Goal: Check status: Check status

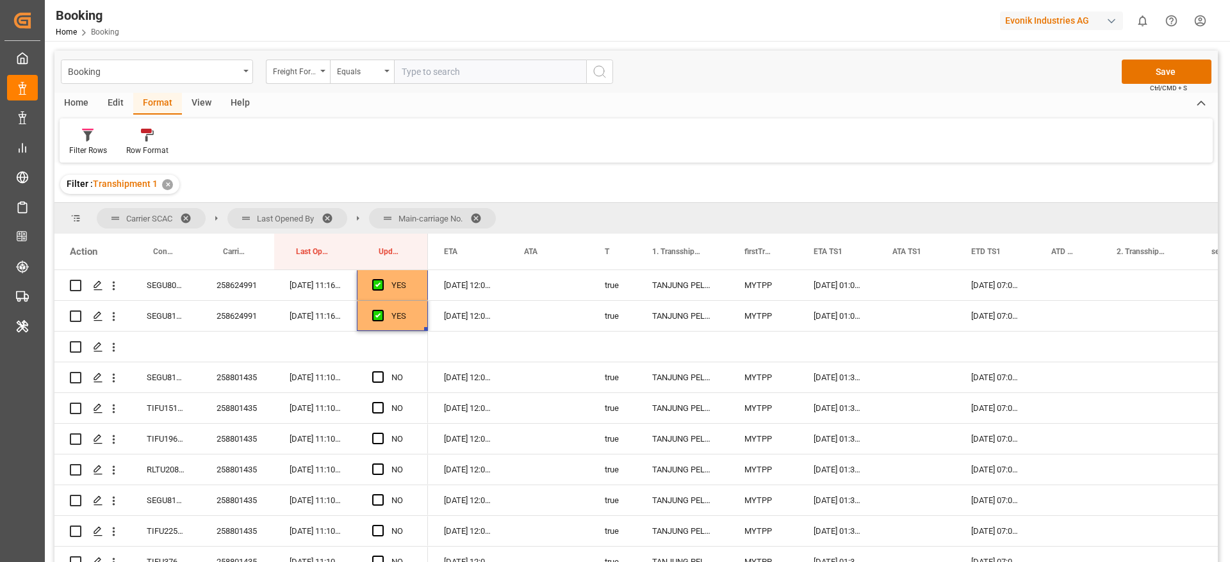
scroll to position [2281, 0]
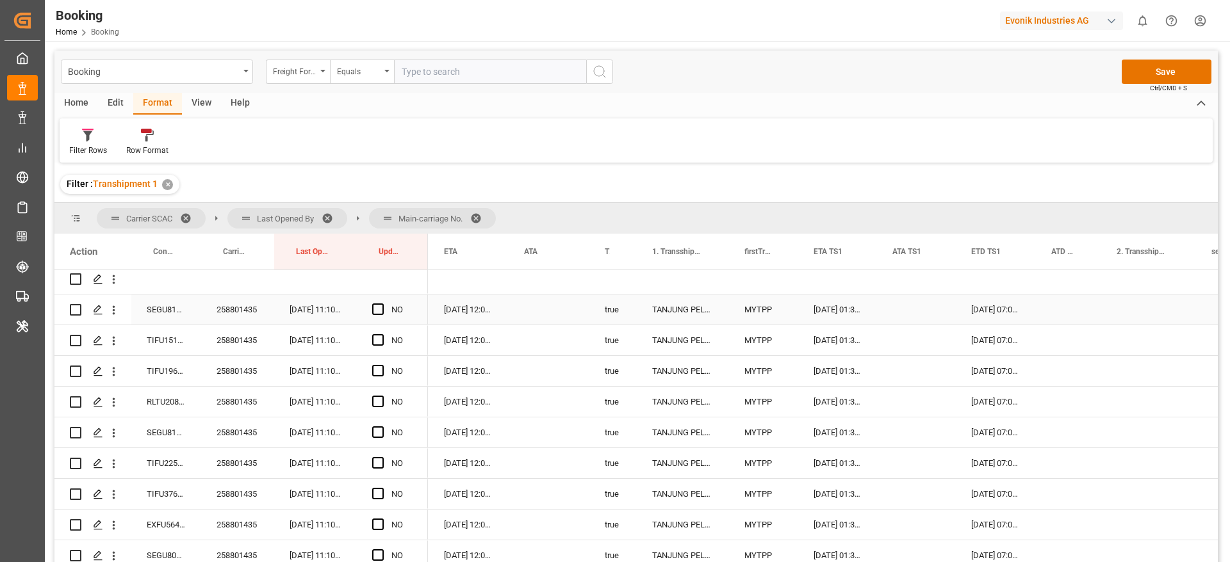
click at [235, 311] on div "258801435" at bounding box center [237, 310] width 73 height 30
click at [373, 308] on span "Press SPACE to select this row." at bounding box center [378, 310] width 12 height 12
click at [382, 304] on input "Press SPACE to select this row." at bounding box center [382, 304] width 0 height 0
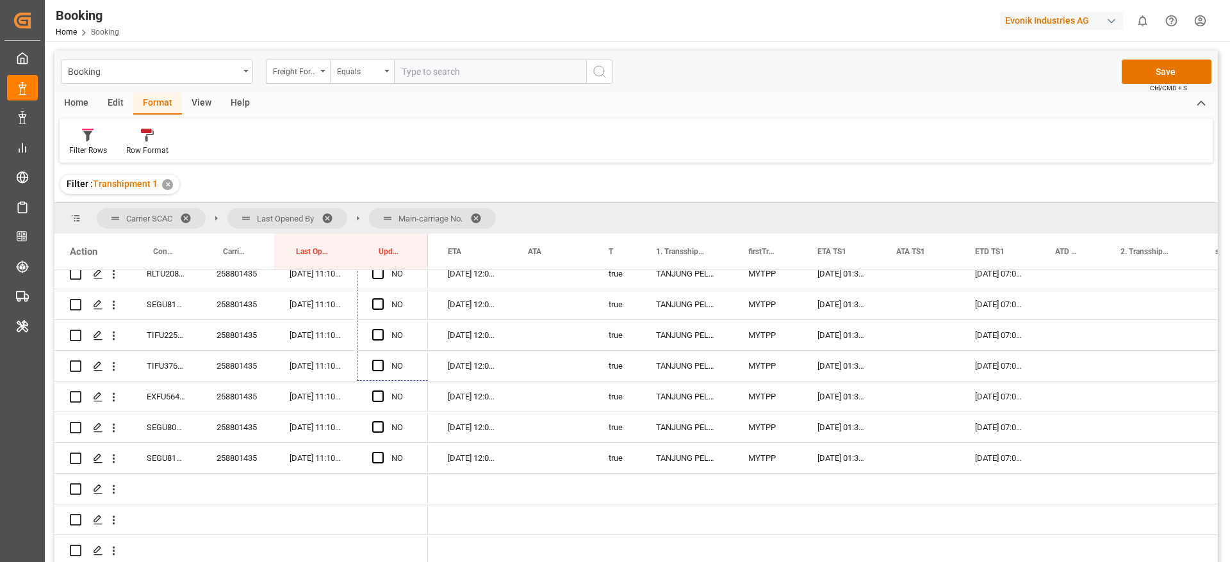
scroll to position [2435, 0]
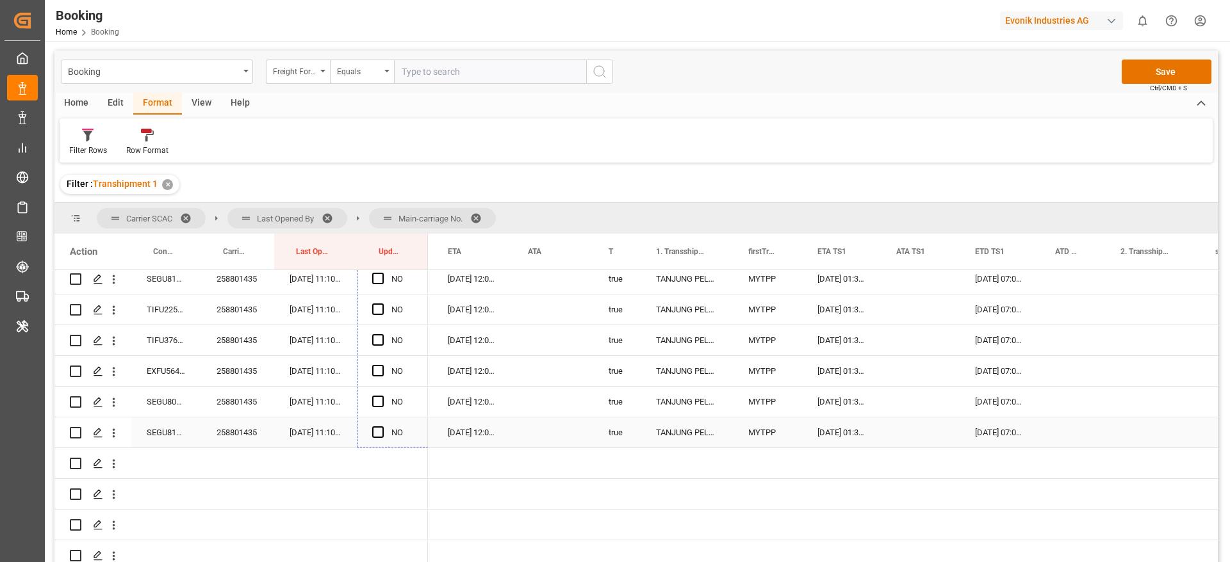
drag, startPoint x: 425, startPoint y: 323, endPoint x: 409, endPoint y: 425, distance: 103.7
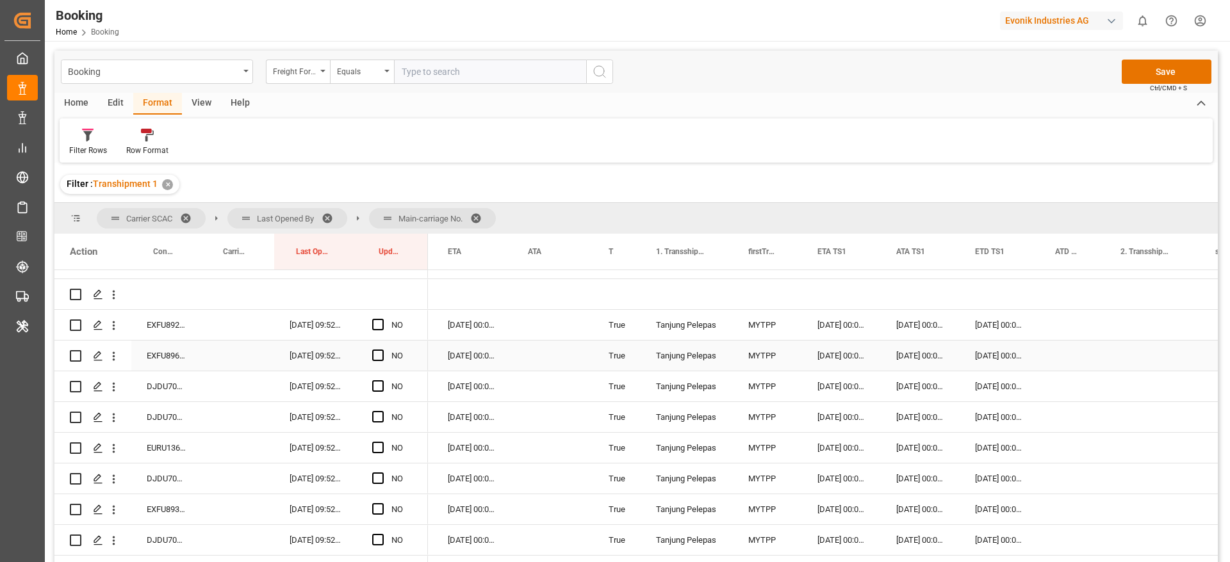
scroll to position [2857, 0]
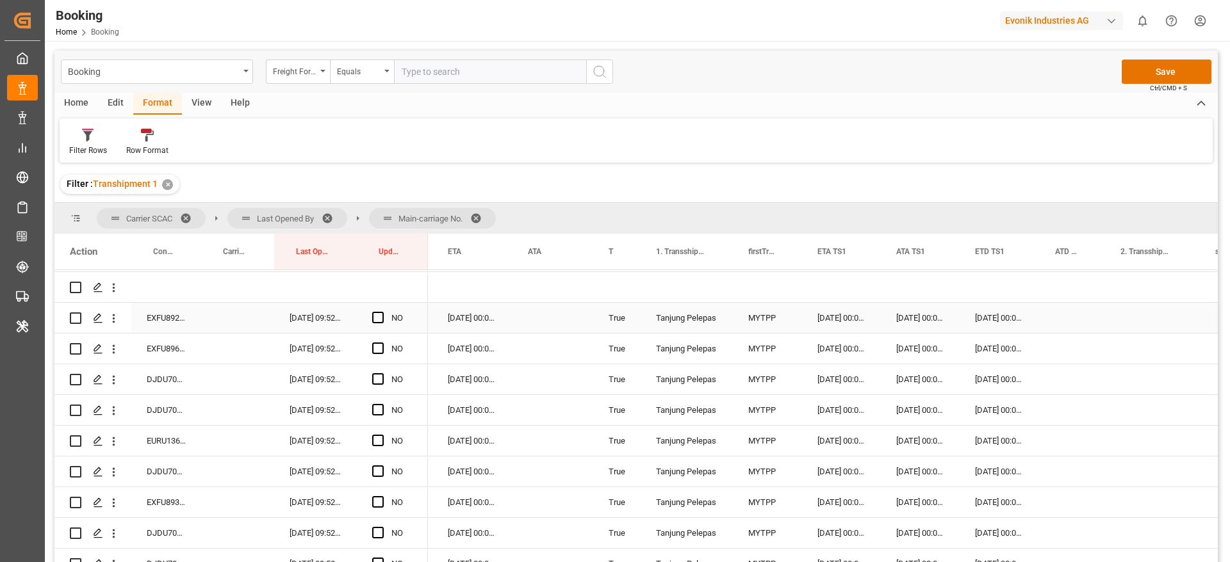
click at [152, 329] on div "EXFU8921742" at bounding box center [166, 318] width 70 height 30
click at [379, 317] on span "Press SPACE to select this row." at bounding box center [378, 318] width 12 height 12
click at [382, 312] on input "Press SPACE to select this row." at bounding box center [382, 312] width 0 height 0
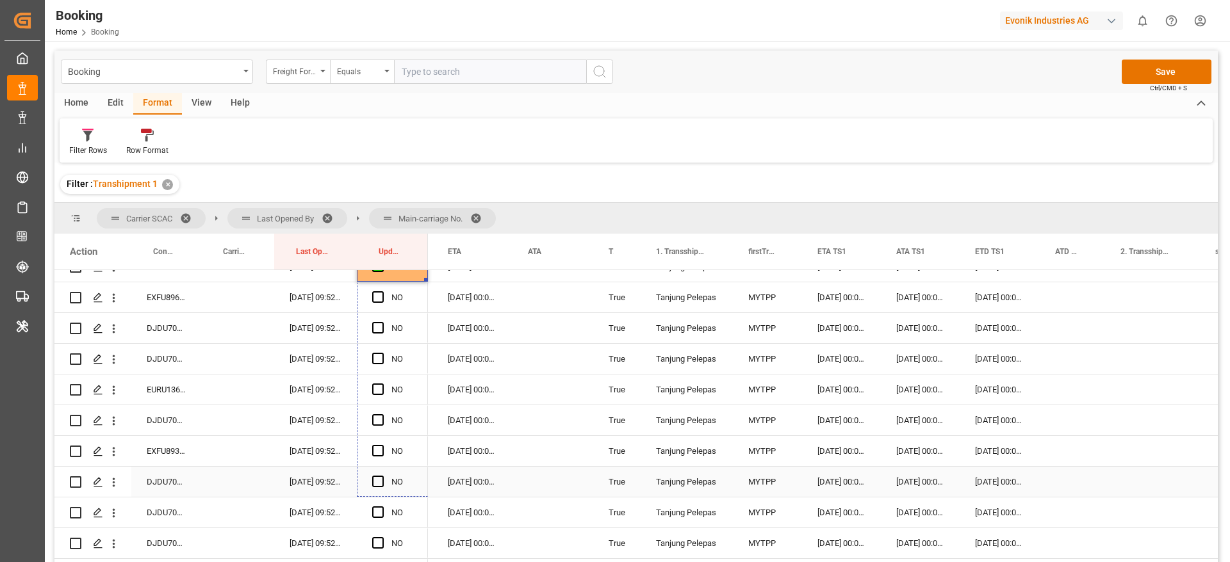
scroll to position [2960, 0]
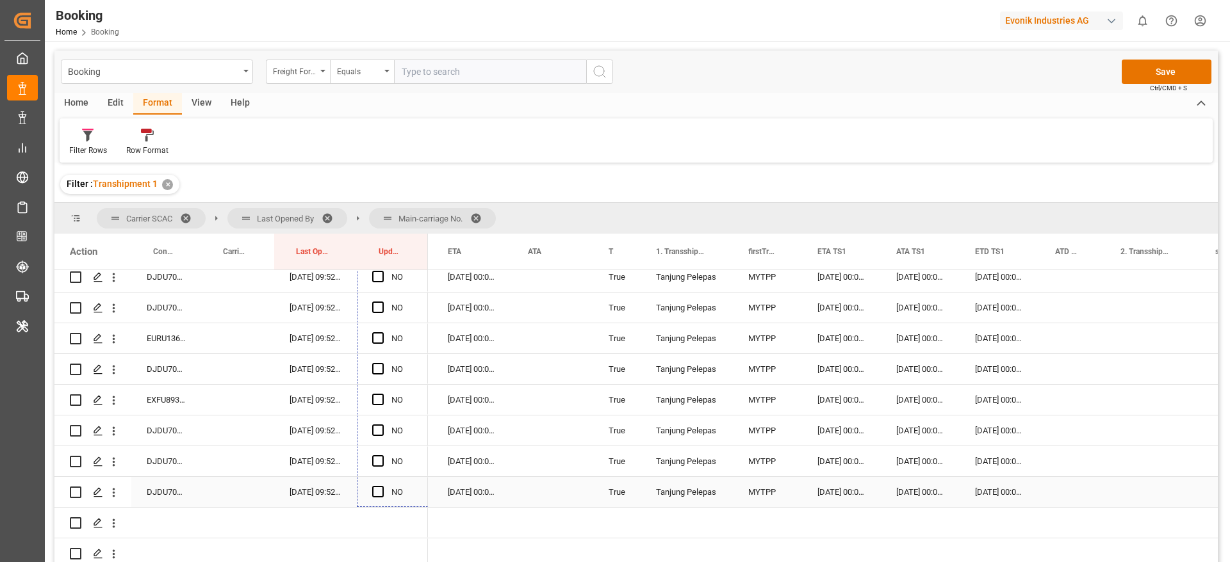
drag, startPoint x: 425, startPoint y: 330, endPoint x: 400, endPoint y: 482, distance: 153.9
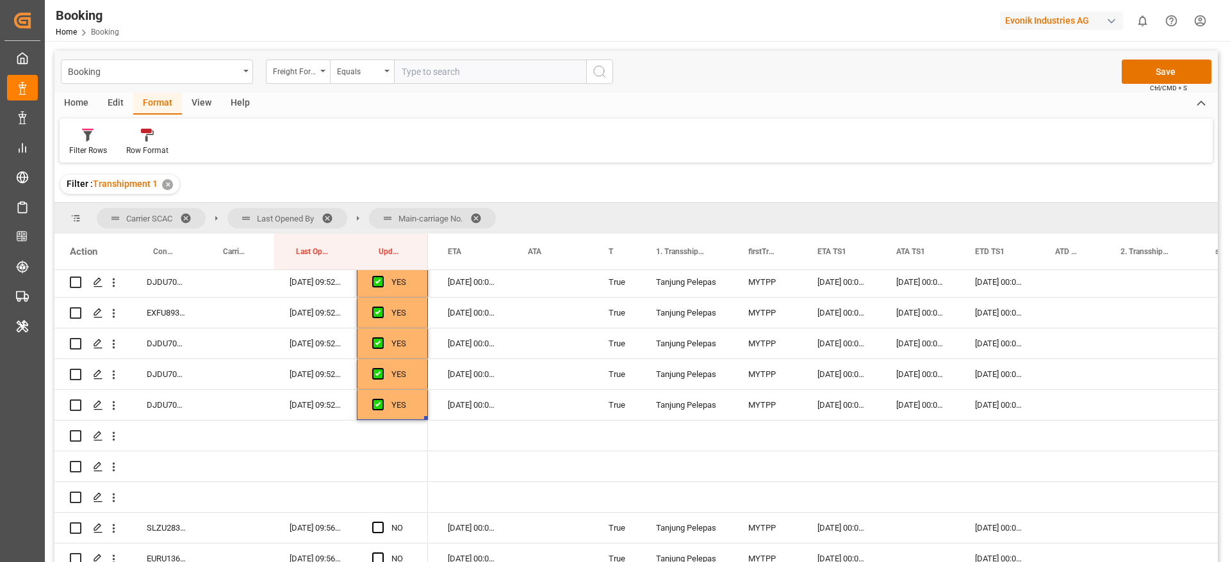
scroll to position [3248, 0]
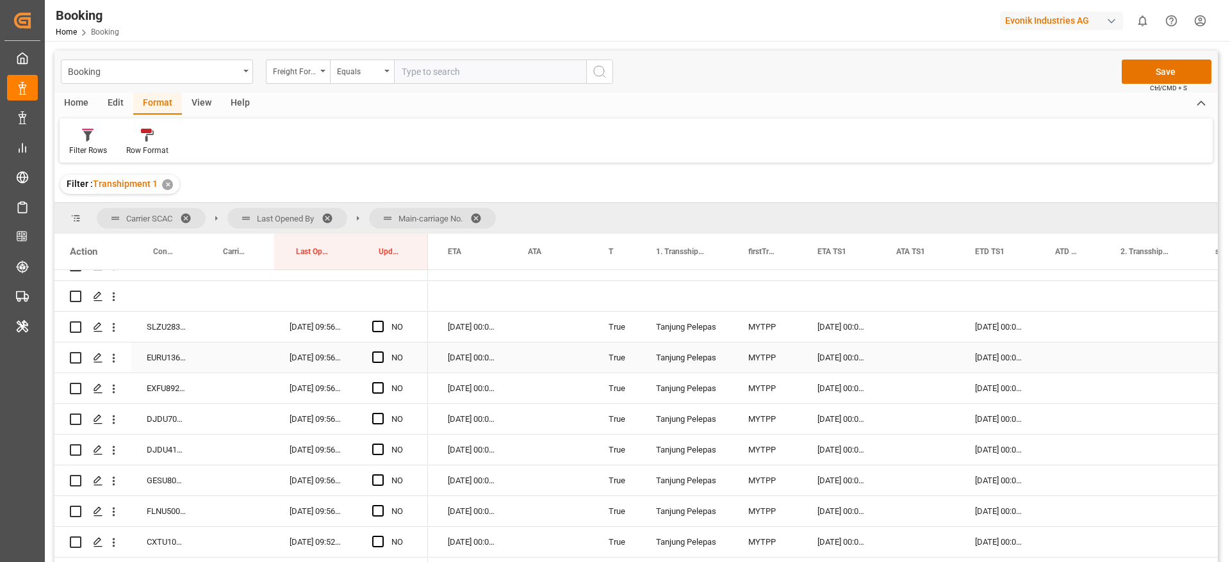
click at [150, 334] on div "SLZU2839405" at bounding box center [166, 327] width 70 height 30
click at [374, 325] on span "Press SPACE to select this row." at bounding box center [378, 327] width 12 height 12
click at [382, 321] on input "Press SPACE to select this row." at bounding box center [382, 321] width 0 height 0
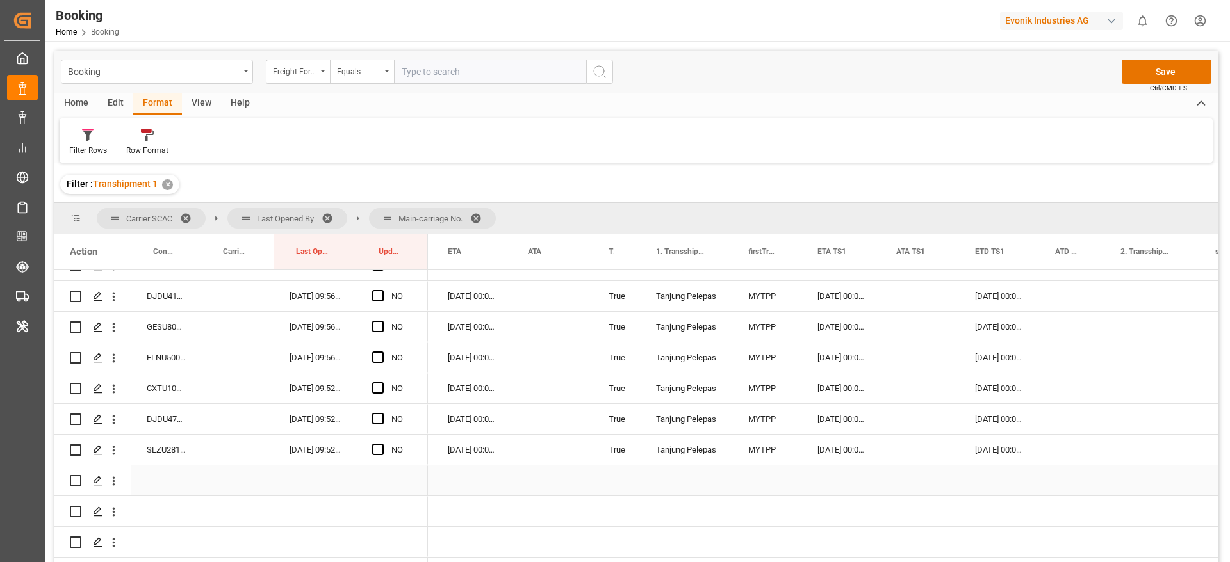
scroll to position [3427, 0]
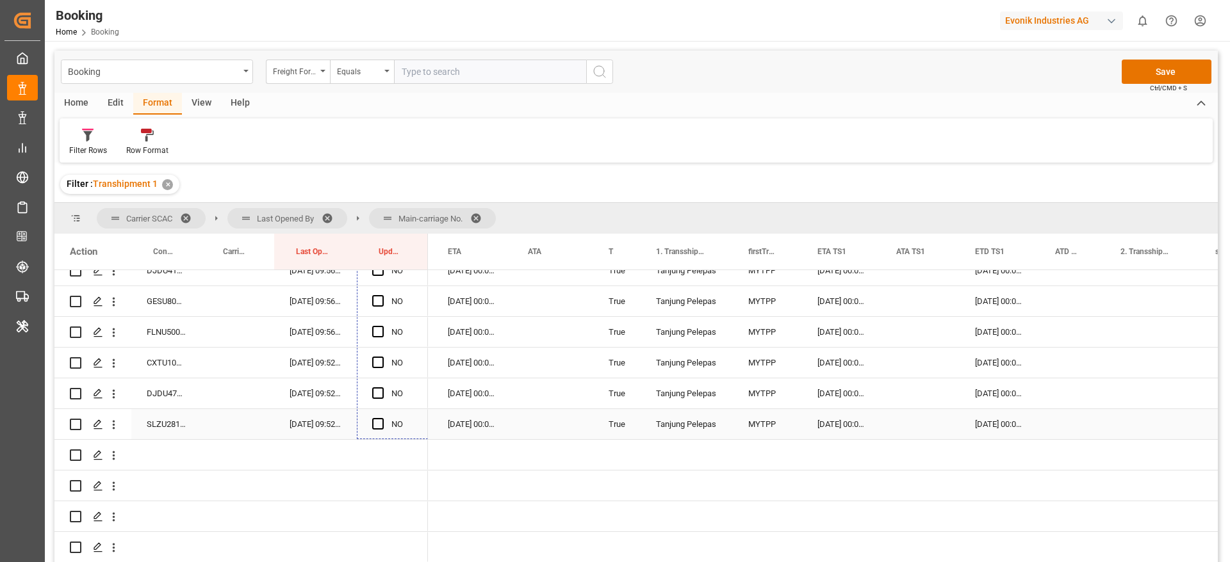
drag, startPoint x: 427, startPoint y: 339, endPoint x: 406, endPoint y: 432, distance: 94.5
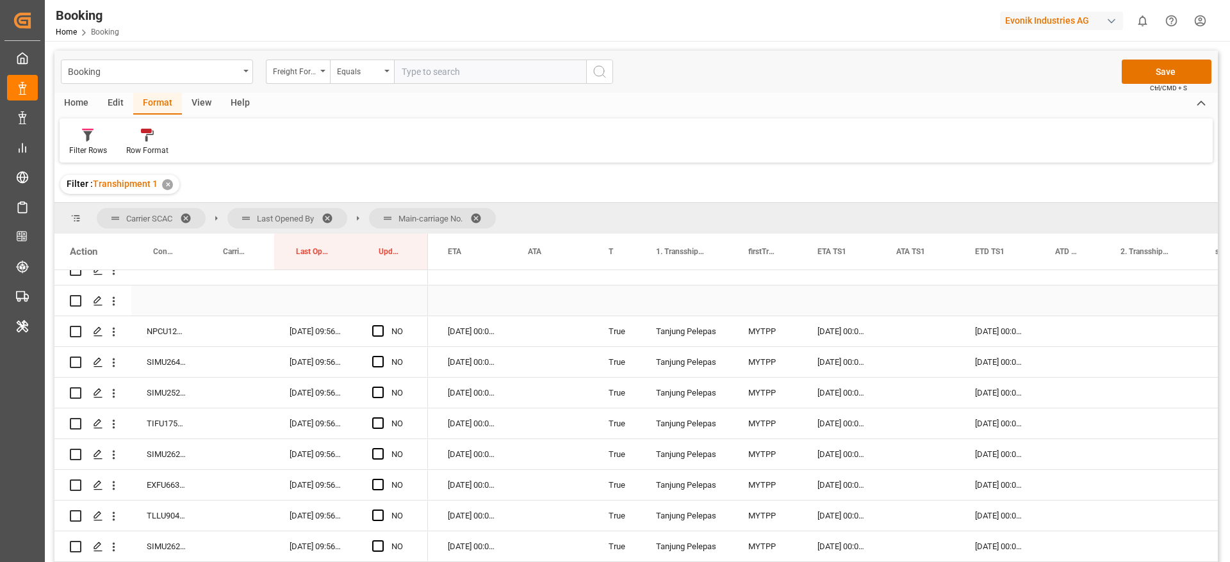
scroll to position [3619, 0]
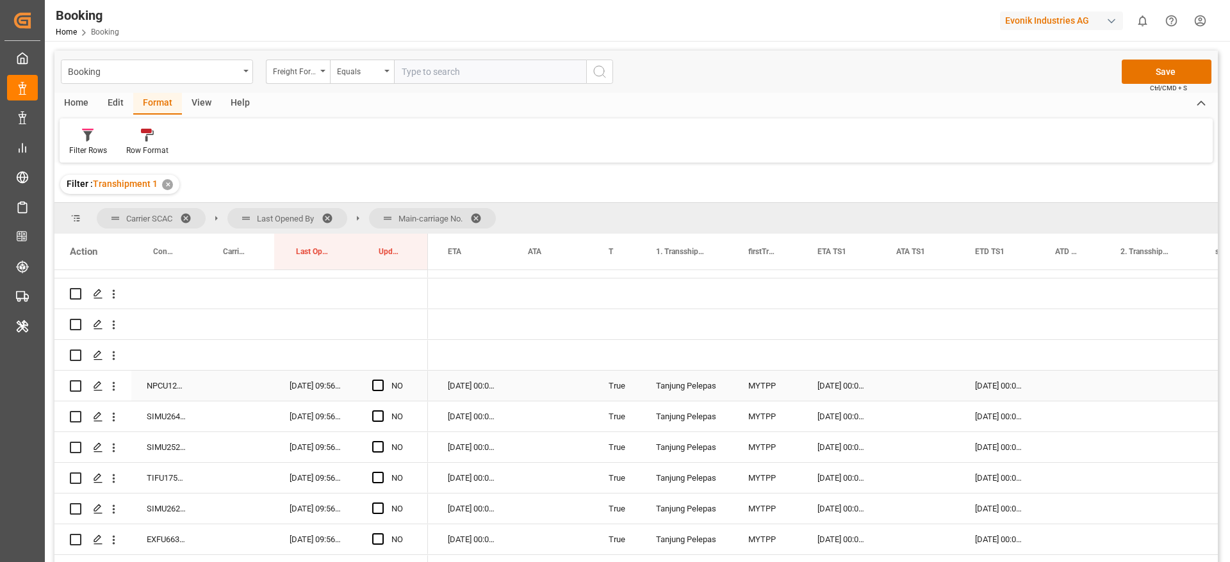
click at [180, 382] on div "NPCU1261248" at bounding box center [166, 386] width 70 height 30
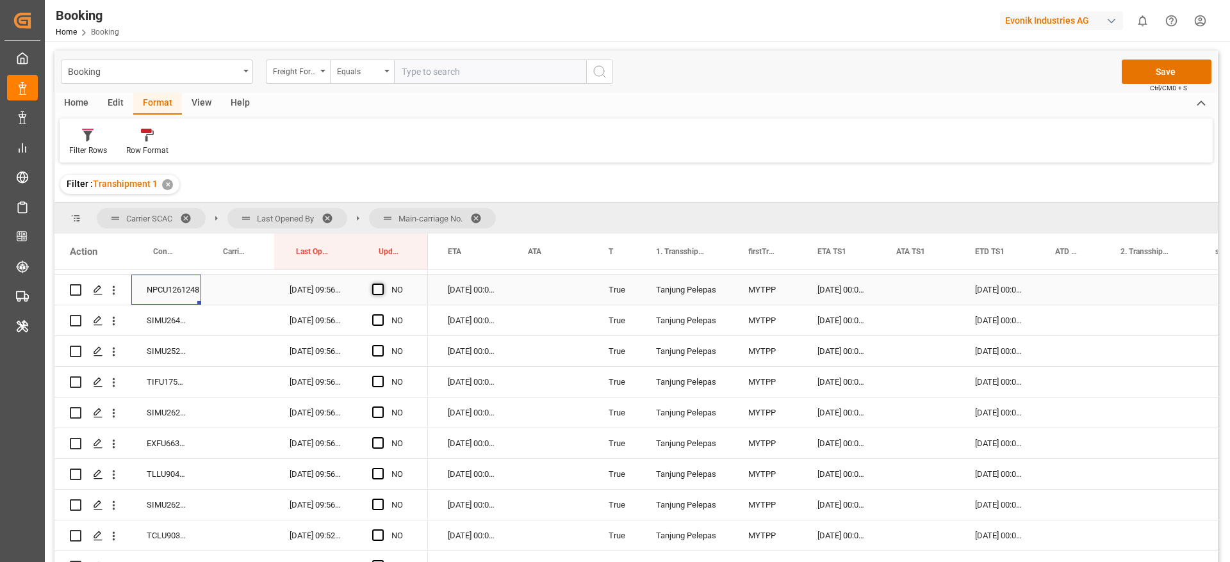
click at [380, 287] on span "Press SPACE to select this row." at bounding box center [378, 290] width 12 height 12
click at [382, 284] on input "Press SPACE to select this row." at bounding box center [382, 284] width 0 height 0
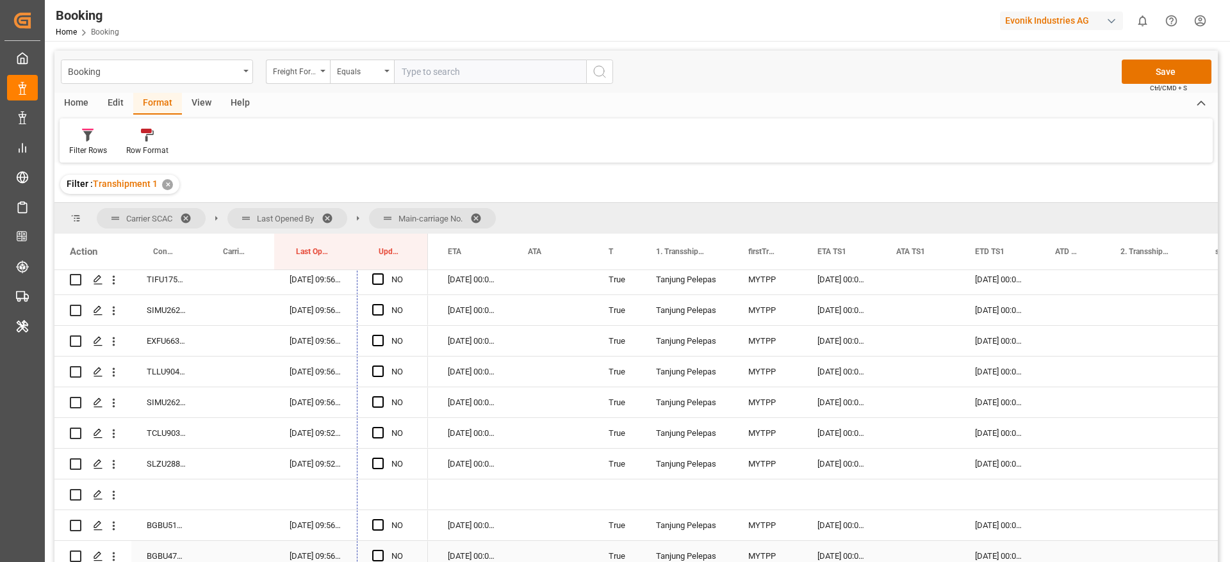
scroll to position [3844, 0]
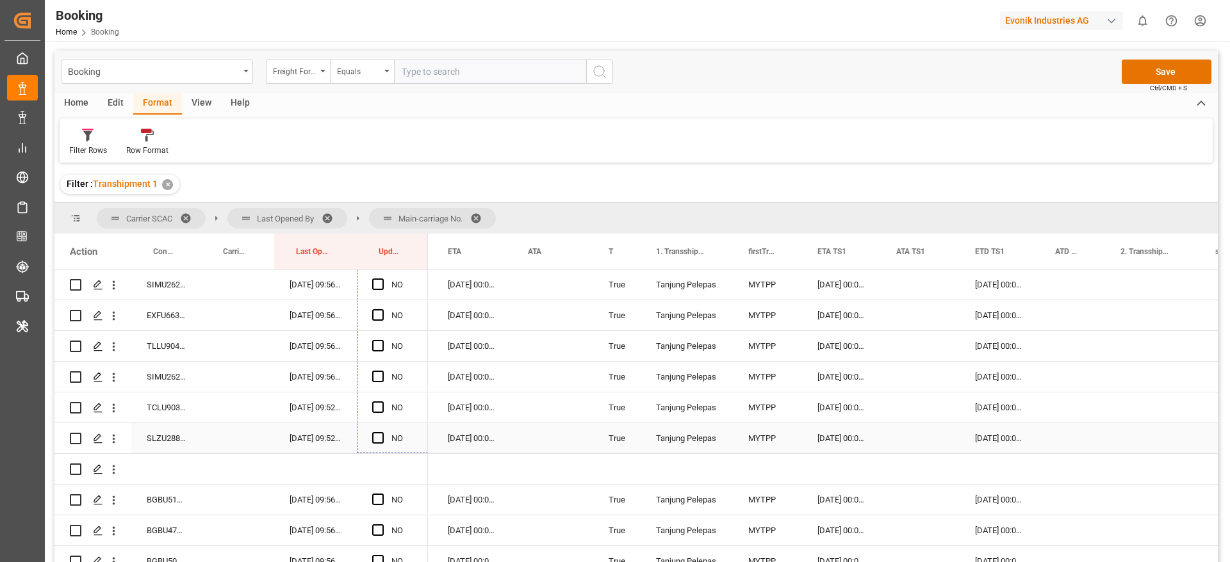
drag, startPoint x: 425, startPoint y: 304, endPoint x: 420, endPoint y: 437, distance: 132.7
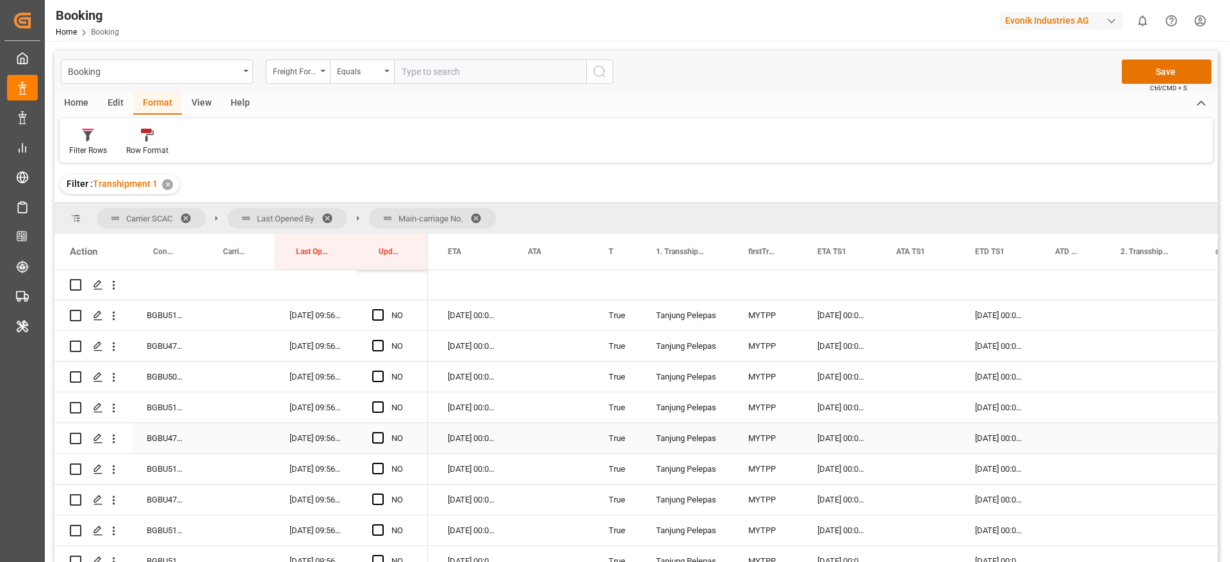
scroll to position [4036, 0]
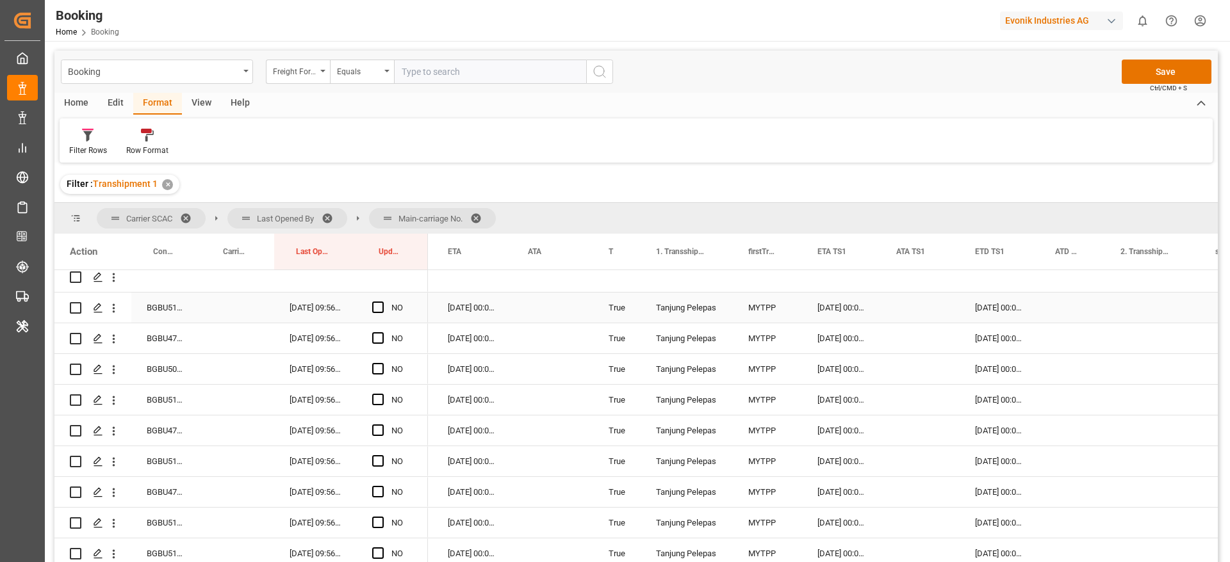
click at [172, 313] on div "BGBU5110800" at bounding box center [166, 308] width 70 height 30
click at [383, 304] on span "Press SPACE to select this row." at bounding box center [378, 308] width 12 height 12
click at [382, 302] on input "Press SPACE to select this row." at bounding box center [382, 302] width 0 height 0
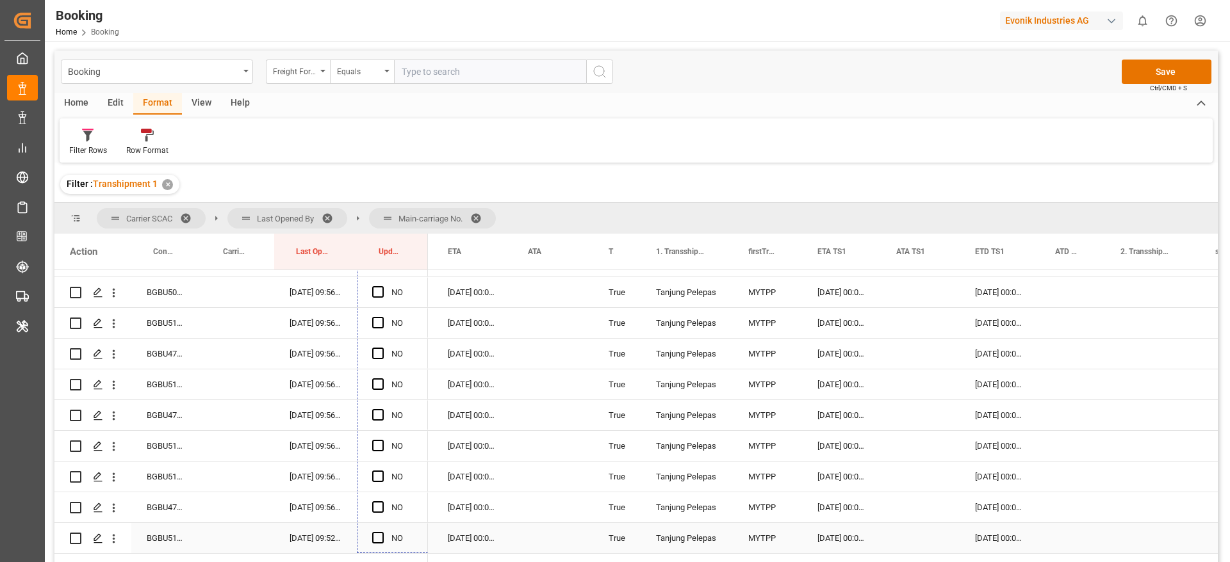
scroll to position [4138, 0]
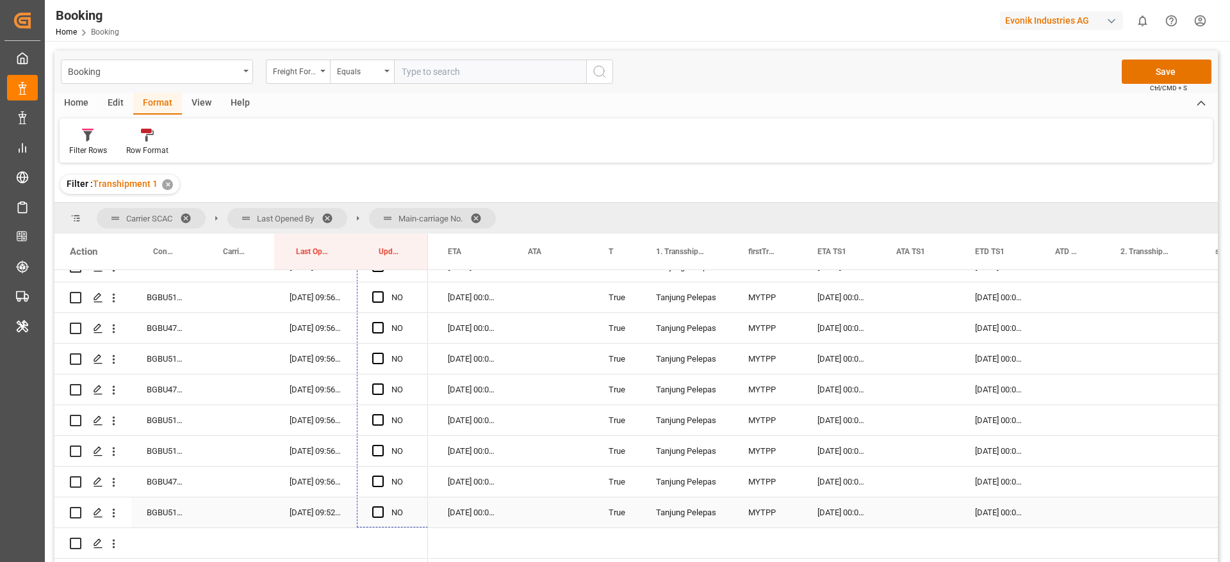
drag, startPoint x: 424, startPoint y: 320, endPoint x: 420, endPoint y: 503, distance: 183.9
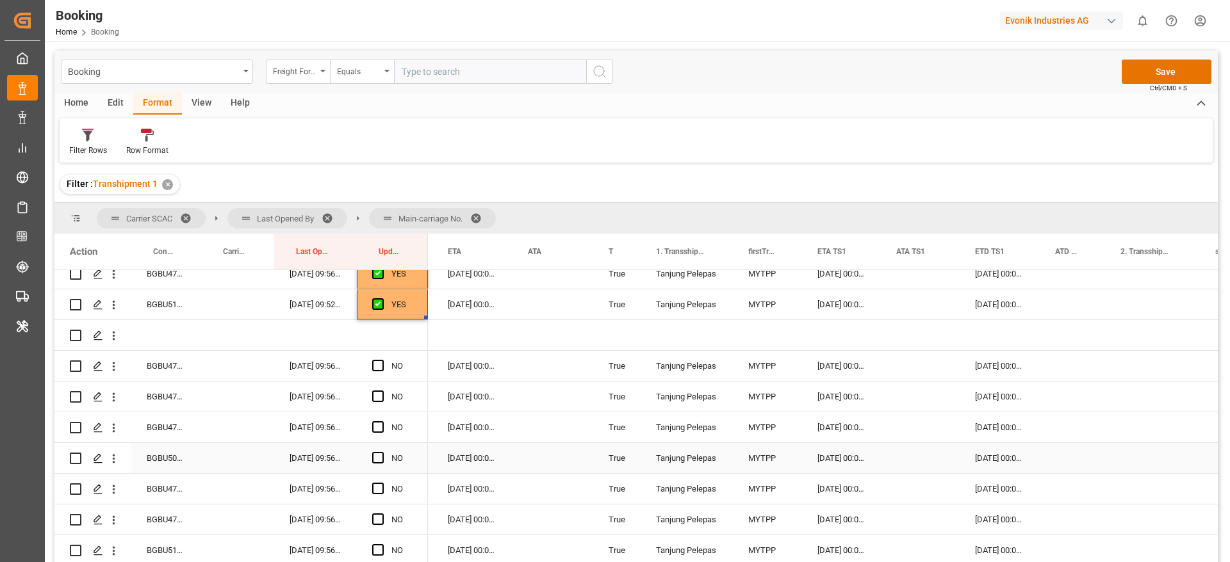
scroll to position [4305, 0]
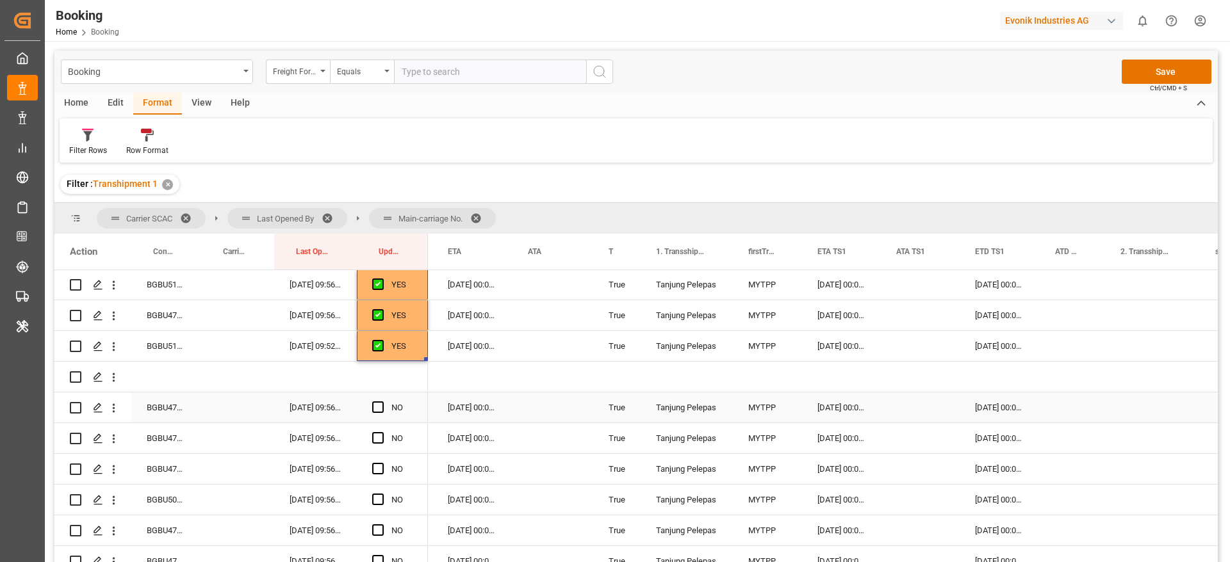
click at [167, 408] on div "BGBU4794062" at bounding box center [166, 408] width 70 height 30
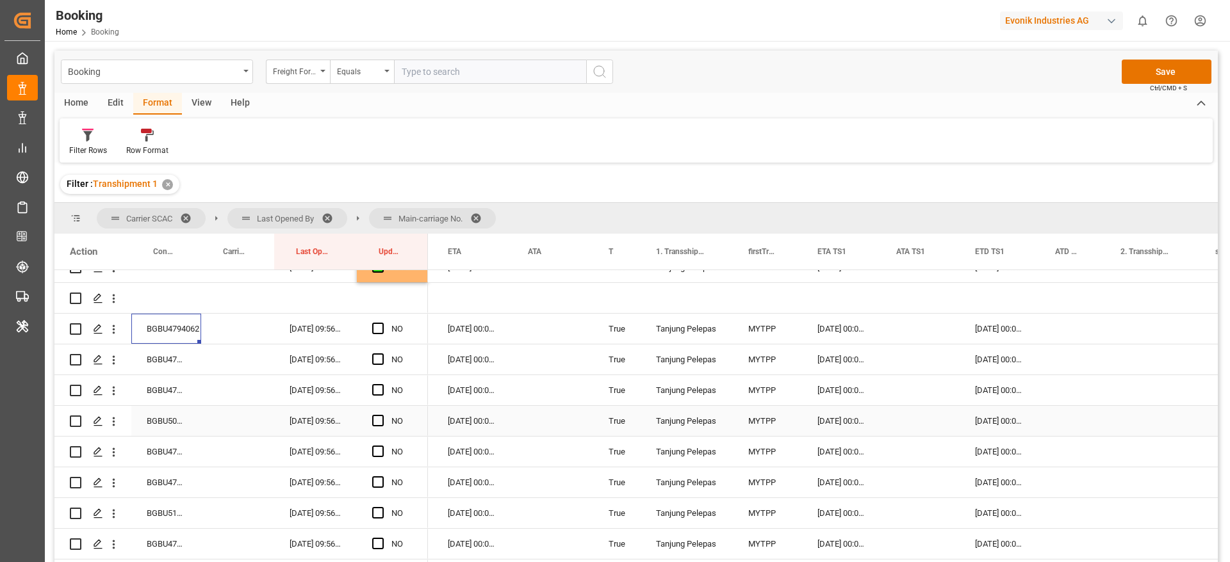
scroll to position [4401, 0]
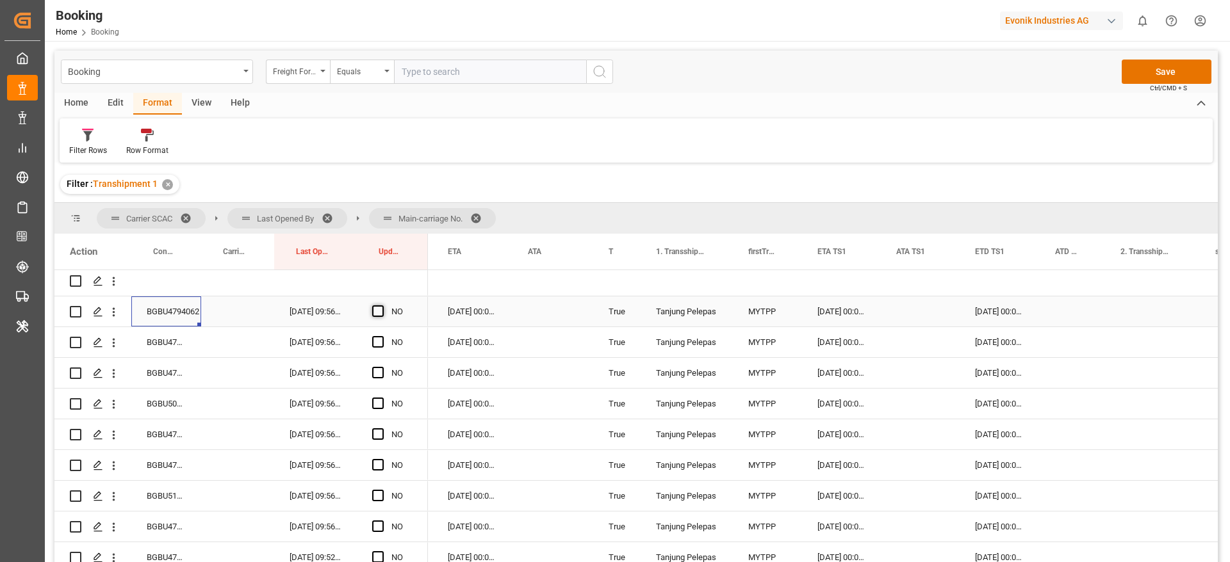
click at [380, 309] on span "Press SPACE to select this row." at bounding box center [378, 312] width 12 height 12
click at [382, 306] on input "Press SPACE to select this row." at bounding box center [382, 306] width 0 height 0
drag, startPoint x: 423, startPoint y: 325, endPoint x: 420, endPoint y: 363, distance: 38.0
click at [428, 389] on div "YES" at bounding box center [635, 418] width 1163 height 296
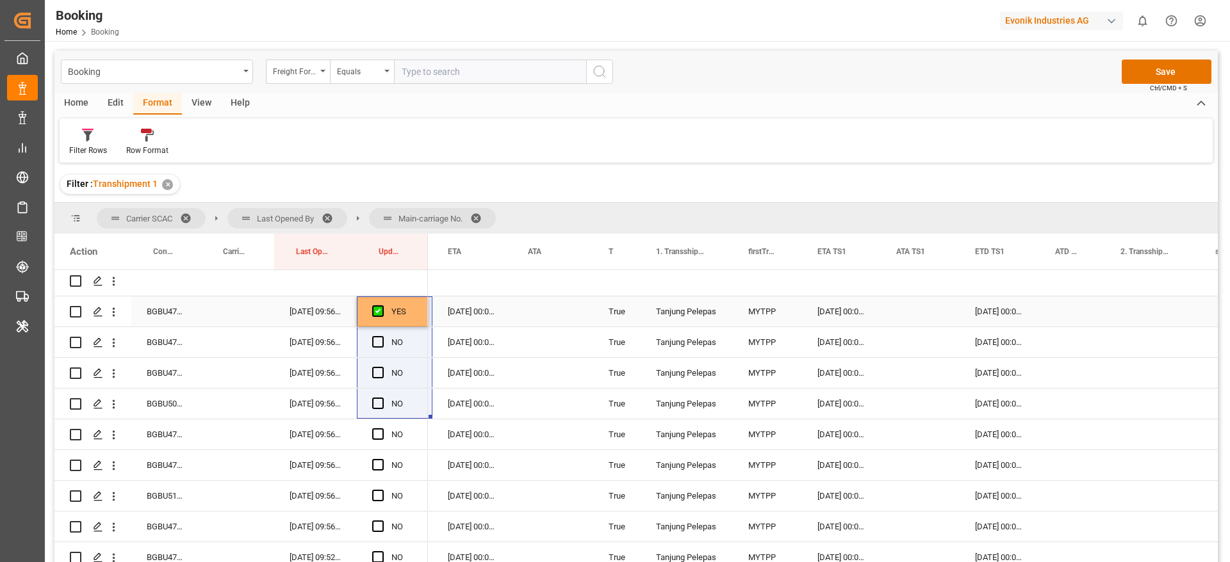
click at [416, 325] on div "YES" at bounding box center [392, 312] width 71 height 30
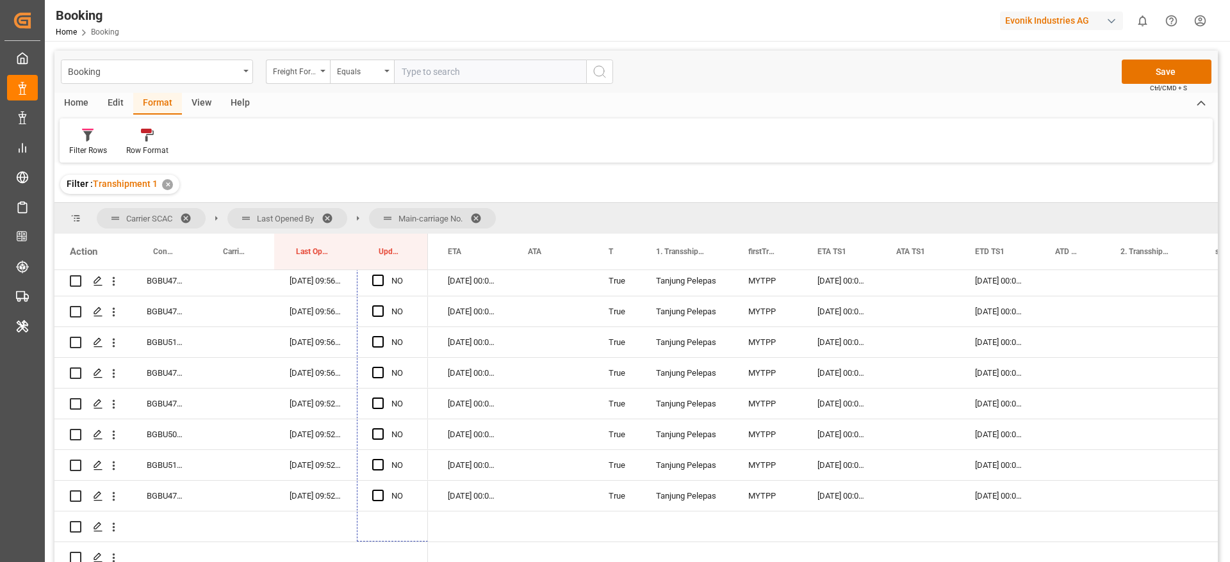
scroll to position [4580, 0]
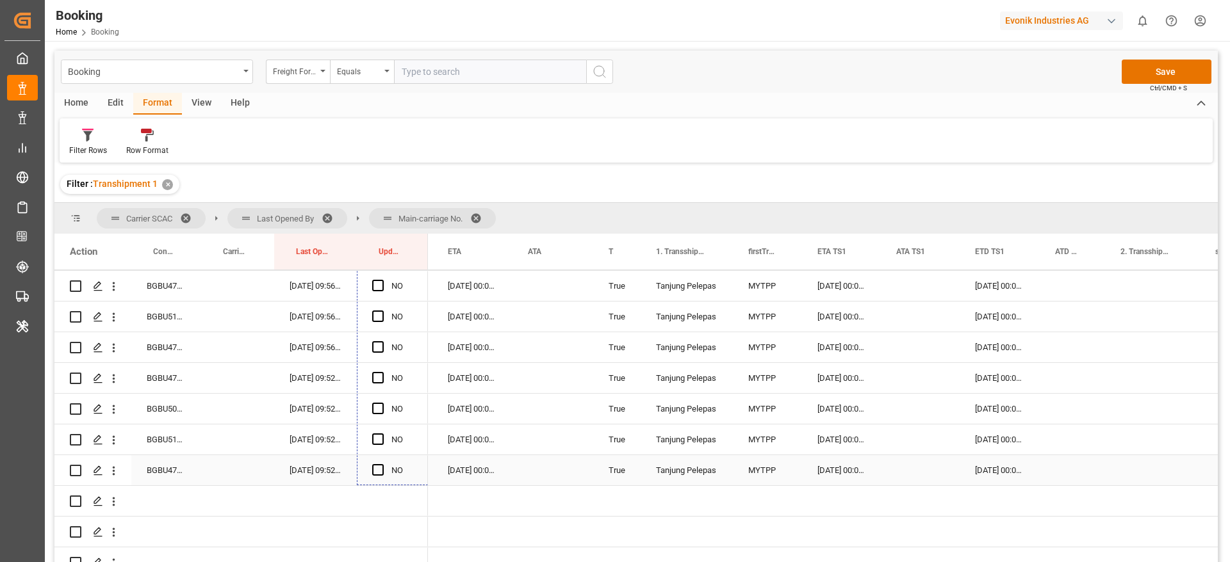
drag, startPoint x: 426, startPoint y: 326, endPoint x: 407, endPoint y: 466, distance: 141.6
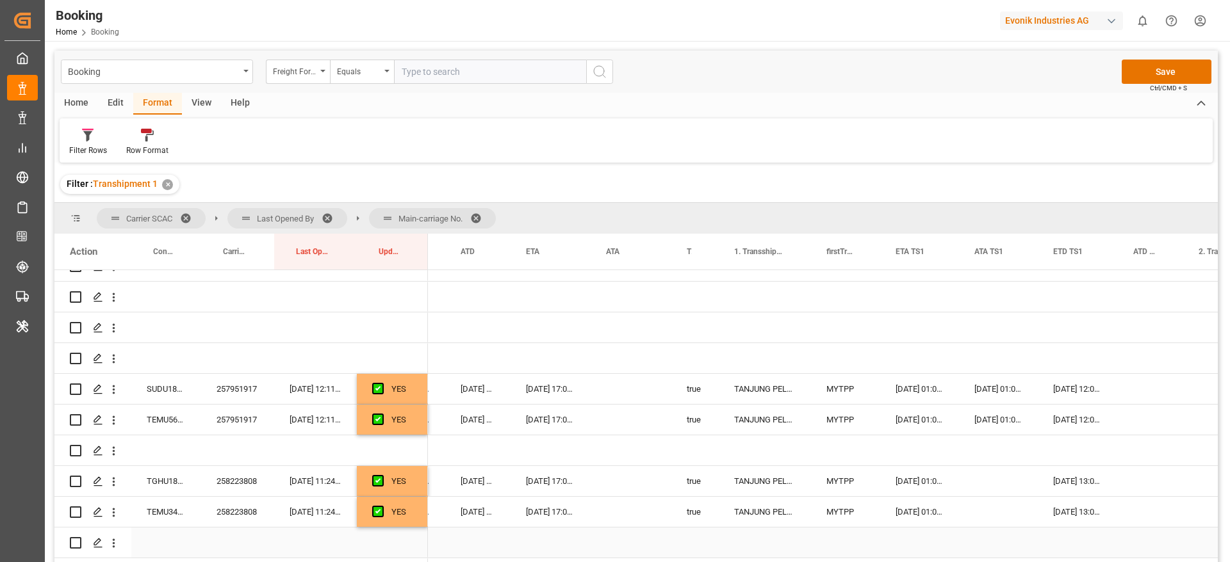
scroll to position [1725, 0]
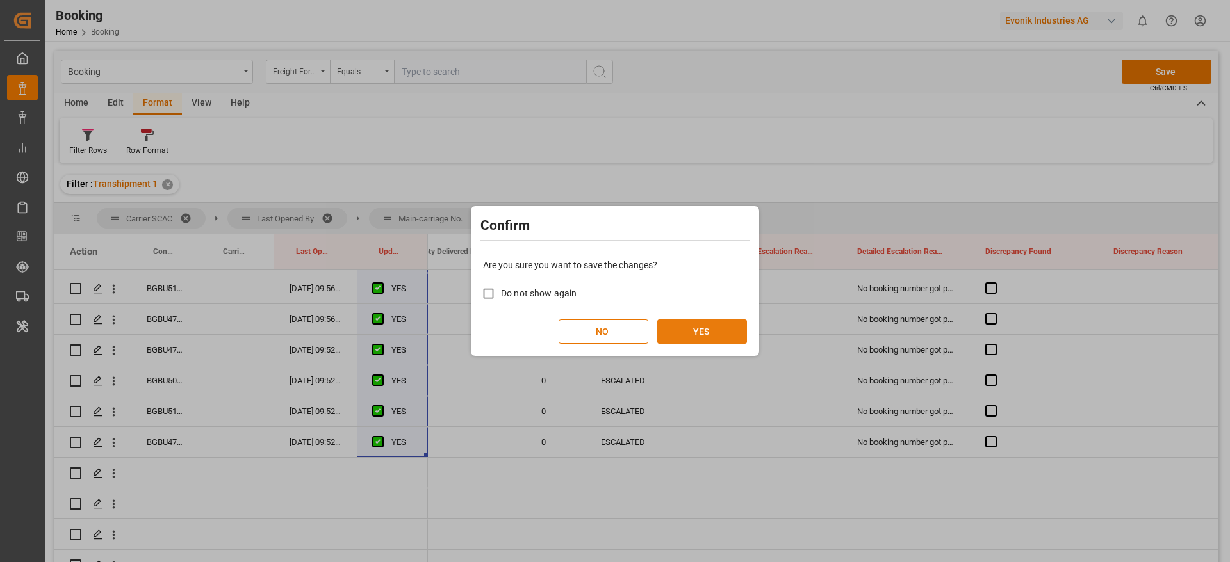
click at [685, 325] on button "YES" at bounding box center [702, 332] width 90 height 24
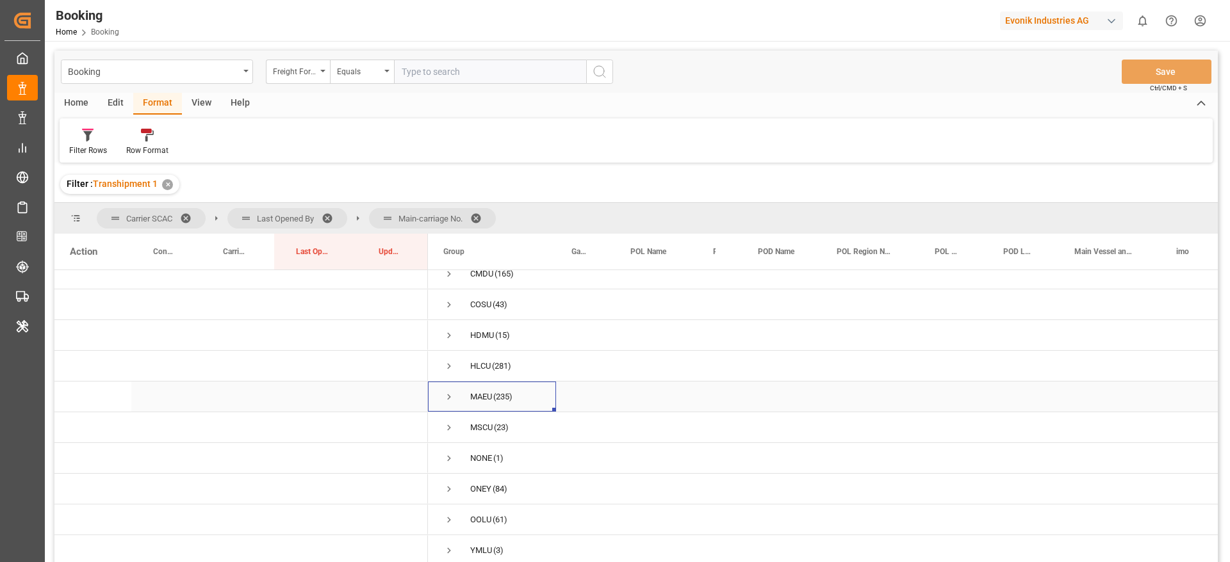
click at [448, 391] on span "Press SPACE to select this row." at bounding box center [449, 397] width 12 height 12
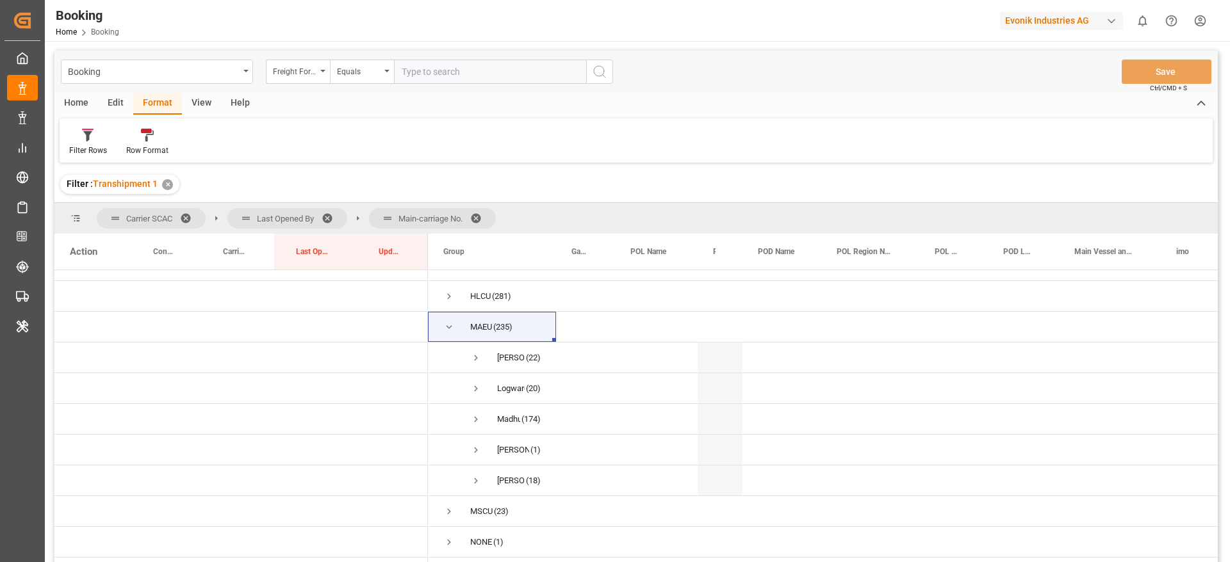
click at [480, 213] on span at bounding box center [480, 219] width 20 height 12
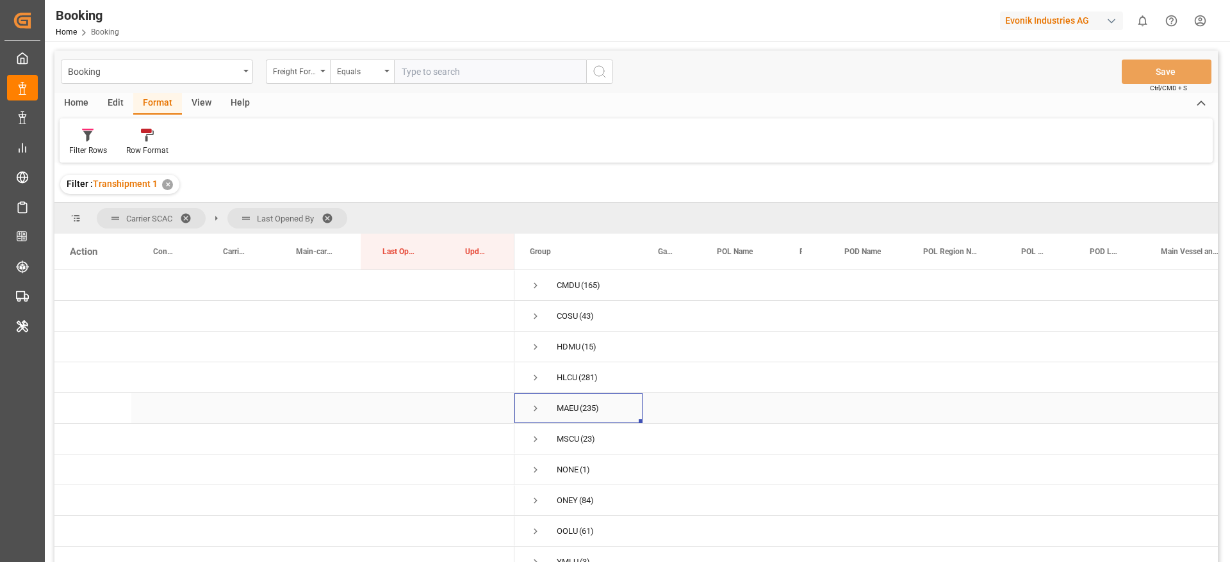
click at [537, 408] on span "Press SPACE to select this row." at bounding box center [536, 409] width 12 height 12
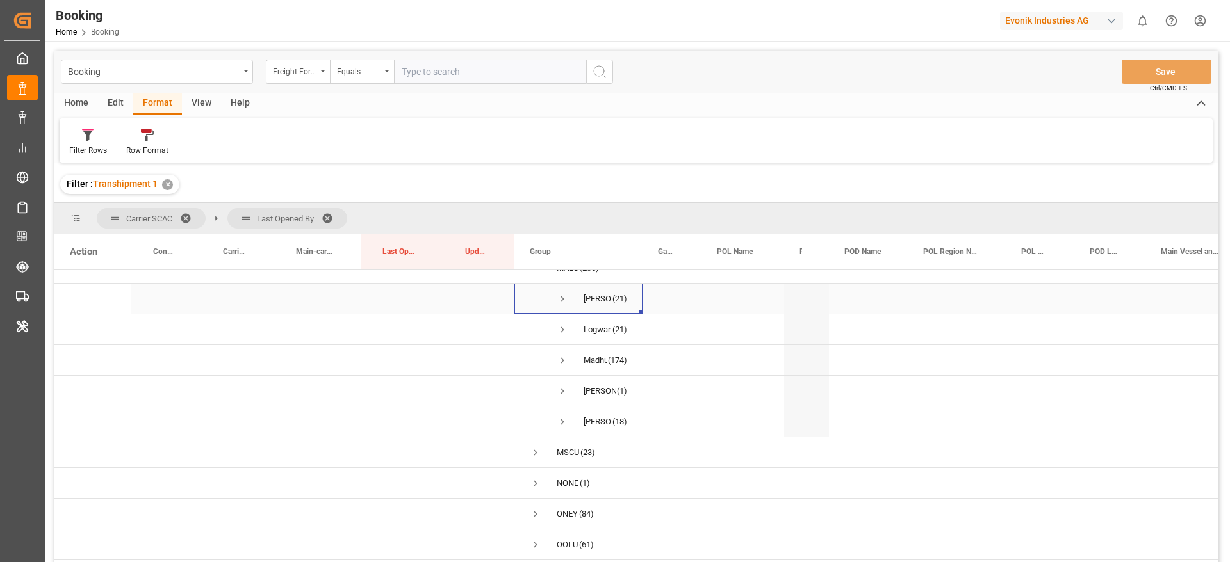
click at [562, 295] on span "Press SPACE to select this row." at bounding box center [563, 299] width 12 height 12
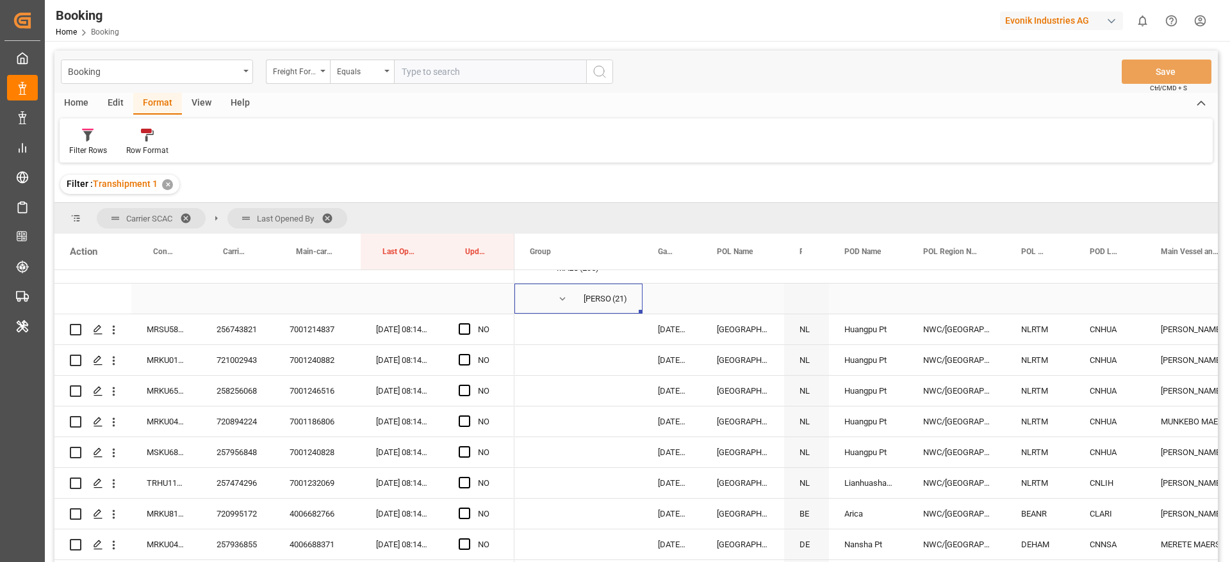
click at [562, 295] on span "Press SPACE to select this row." at bounding box center [563, 299] width 12 height 12
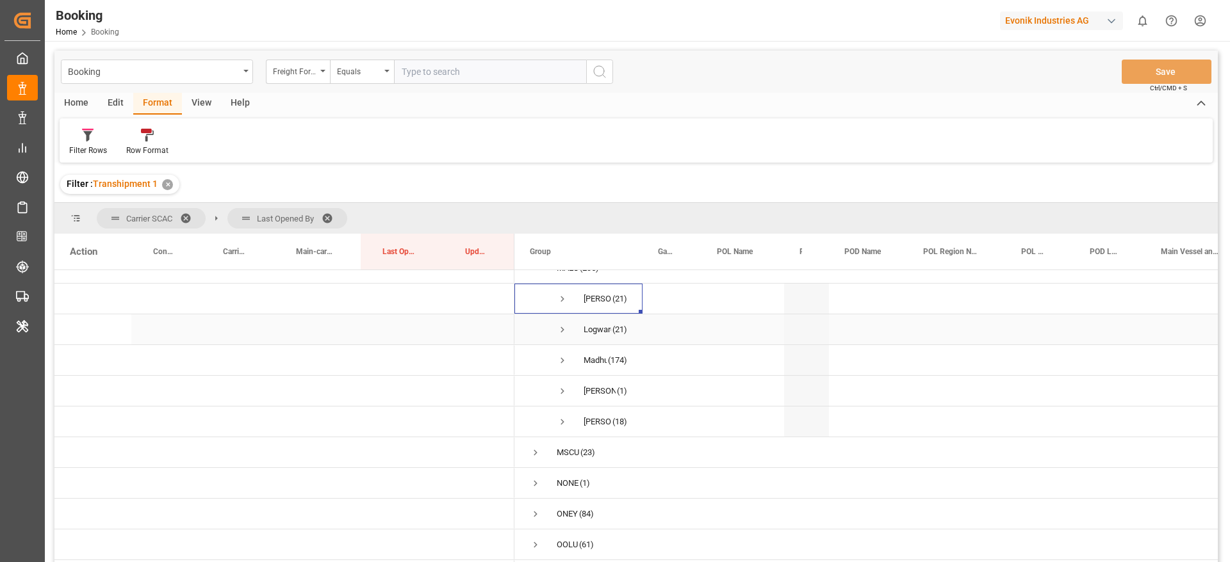
click at [562, 330] on span "Press SPACE to select this row." at bounding box center [563, 330] width 12 height 12
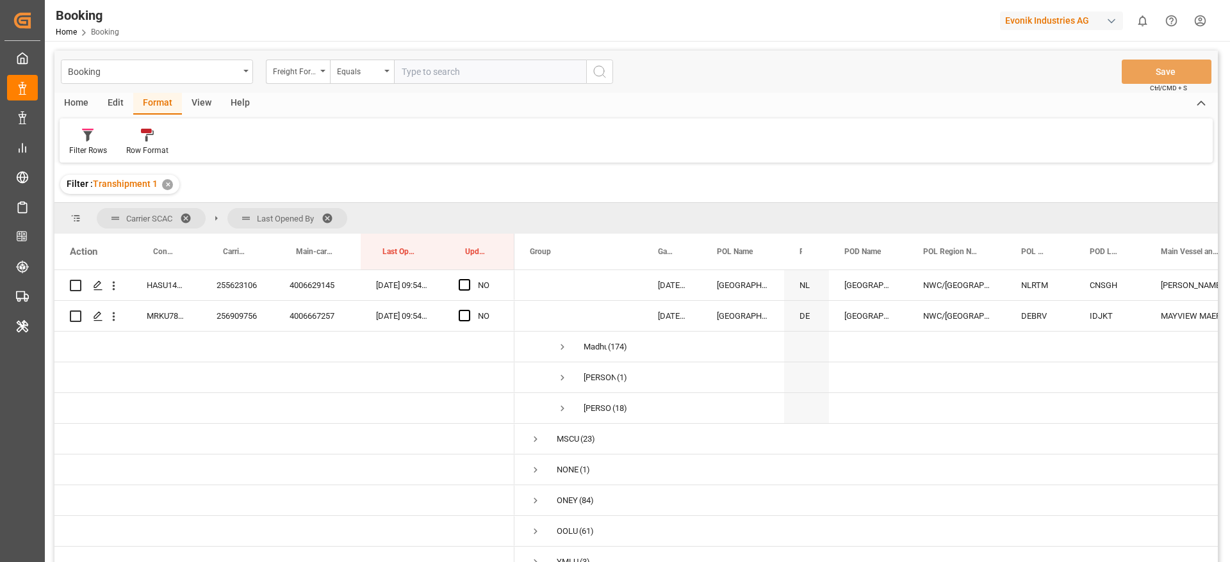
scroll to position [797, 0]
